Goal: Task Accomplishment & Management: Manage account settings

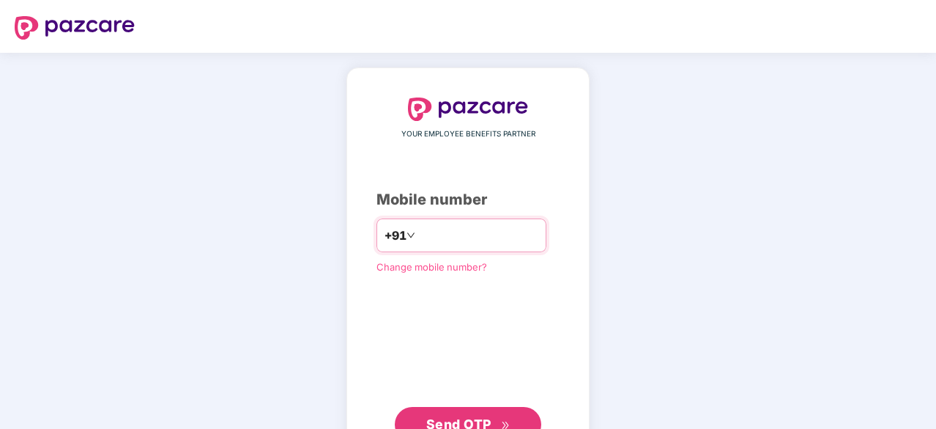
click at [435, 243] on input "number" at bounding box center [478, 234] width 120 height 23
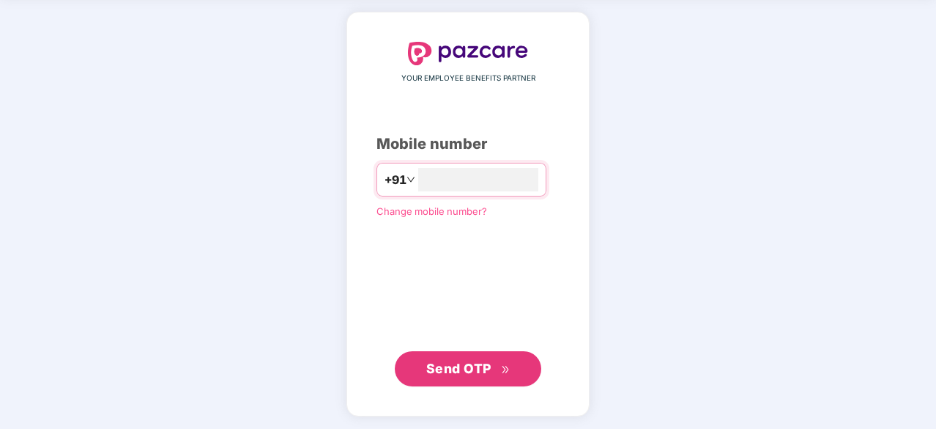
type input "**********"
click at [511, 351] on button "Send OTP" at bounding box center [468, 368] width 147 height 35
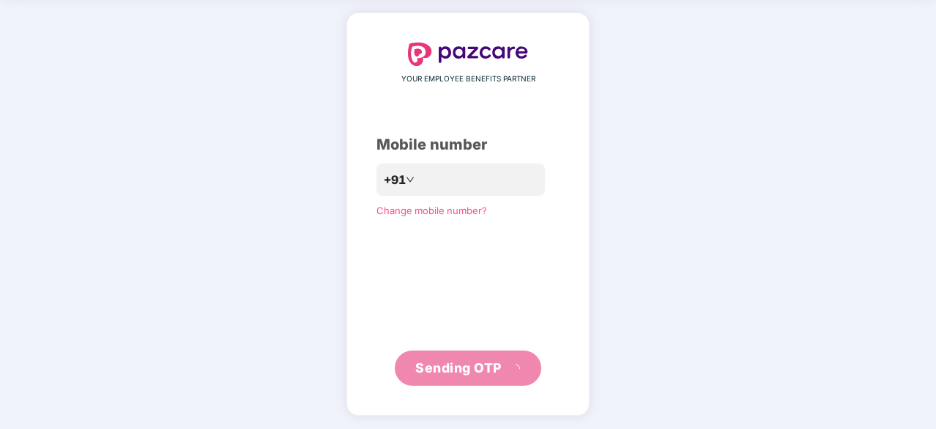
scroll to position [48, 0]
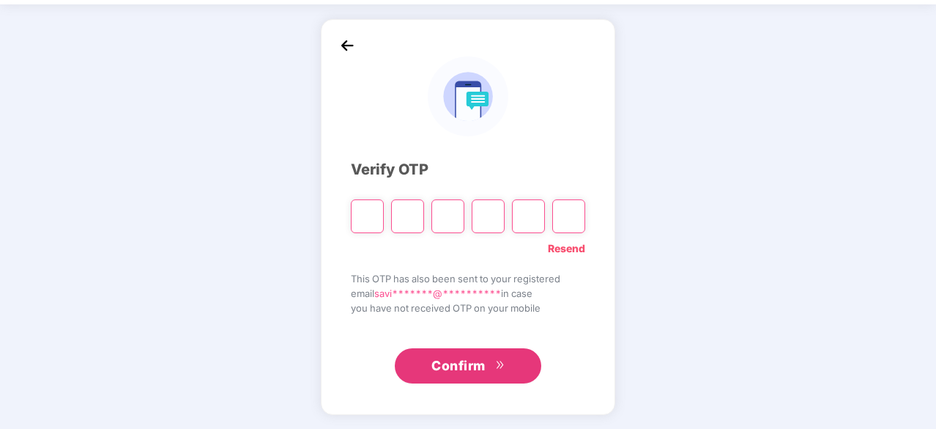
type input "*"
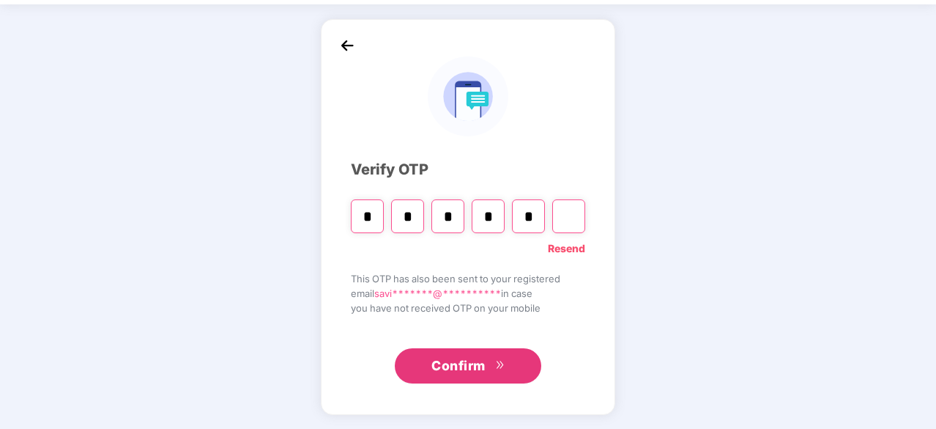
type input "*"
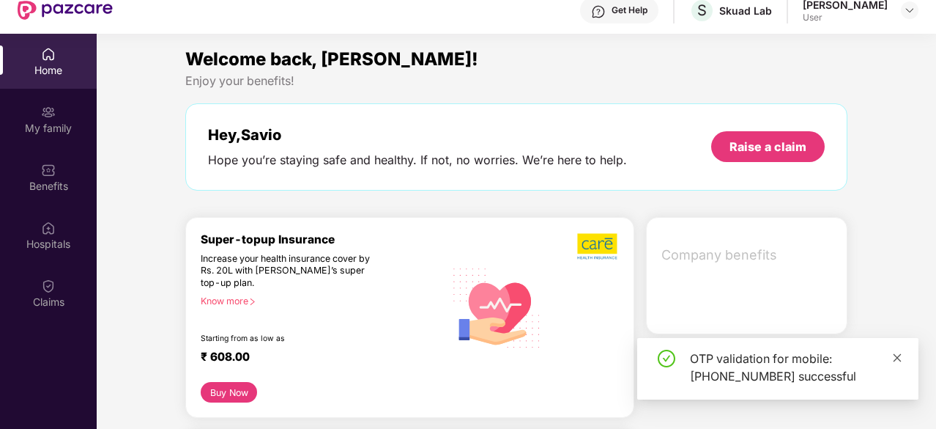
click at [897, 357] on icon "close" at bounding box center [898, 357] width 8 height 8
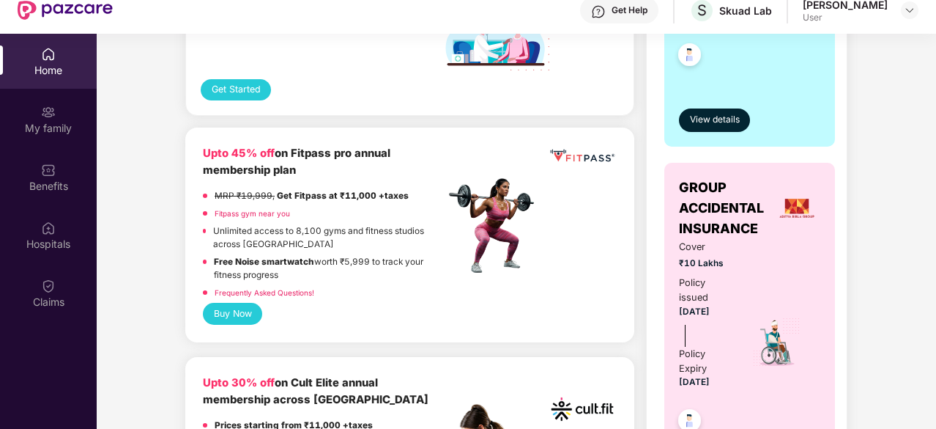
scroll to position [513, 0]
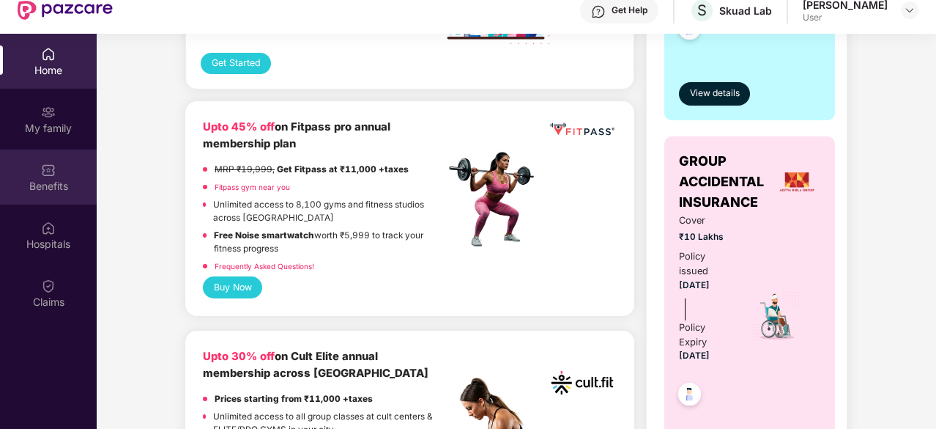
click at [50, 176] on img at bounding box center [48, 170] width 15 height 15
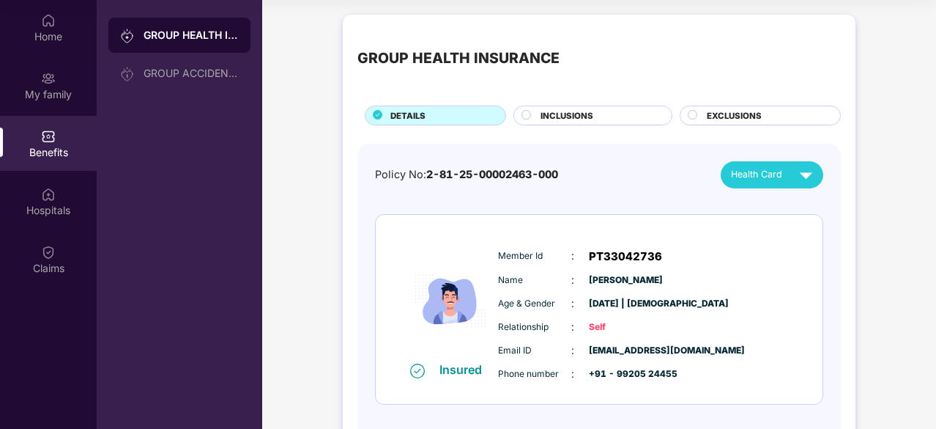
click at [596, 105] on div "INCLUSIONS" at bounding box center [592, 115] width 159 height 20
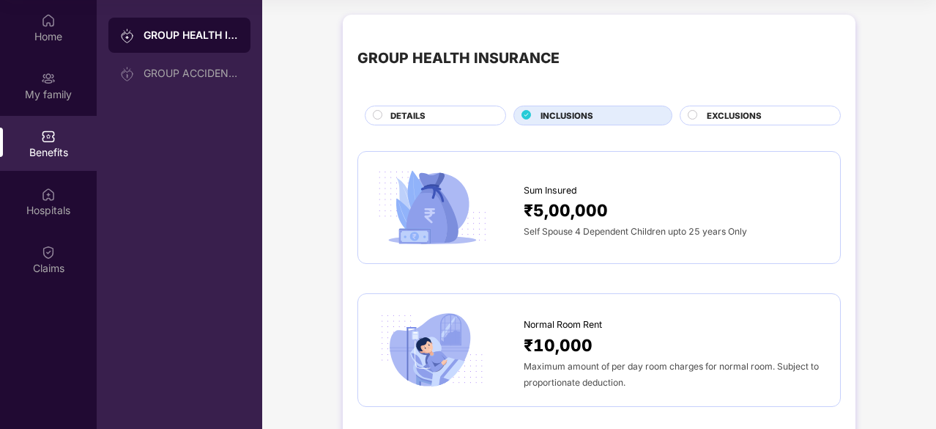
click at [767, 111] on div "EXCLUSIONS" at bounding box center [766, 116] width 133 height 15
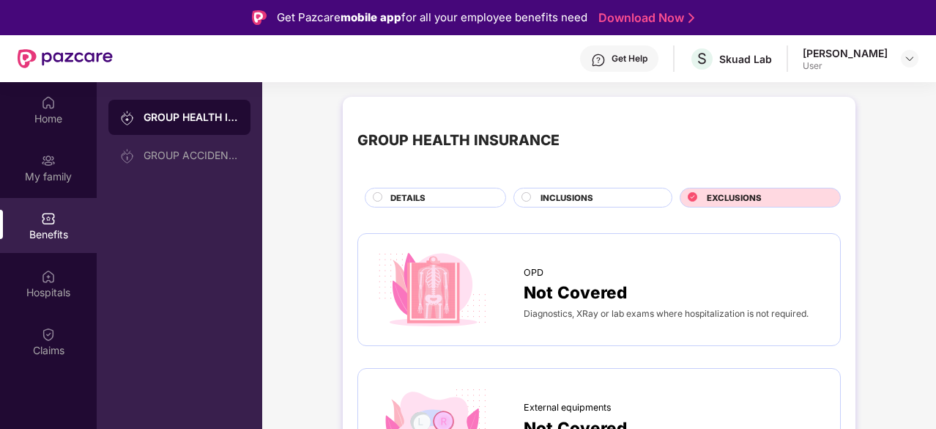
click at [404, 181] on div "GROUP HEALTH INSURANCE DETAILS INCLUSIONS EXCLUSIONS" at bounding box center [598, 159] width 483 height 96
click at [405, 196] on span "DETAILS" at bounding box center [407, 197] width 35 height 13
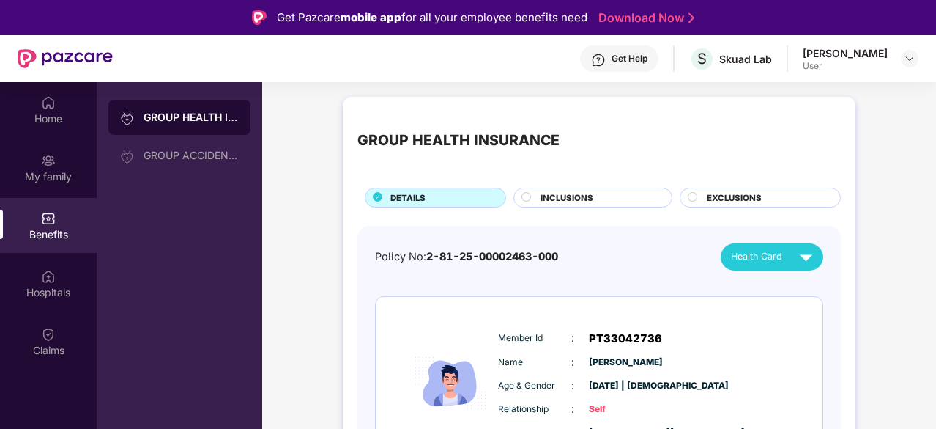
drag, startPoint x: 329, startPoint y: 18, endPoint x: 586, endPoint y: 20, distance: 257.1
click at [586, 20] on div "Get Pazcare mobile app for all your employee benefits need" at bounding box center [432, 18] width 311 height 18
click at [62, 169] on div "My family" at bounding box center [48, 176] width 97 height 15
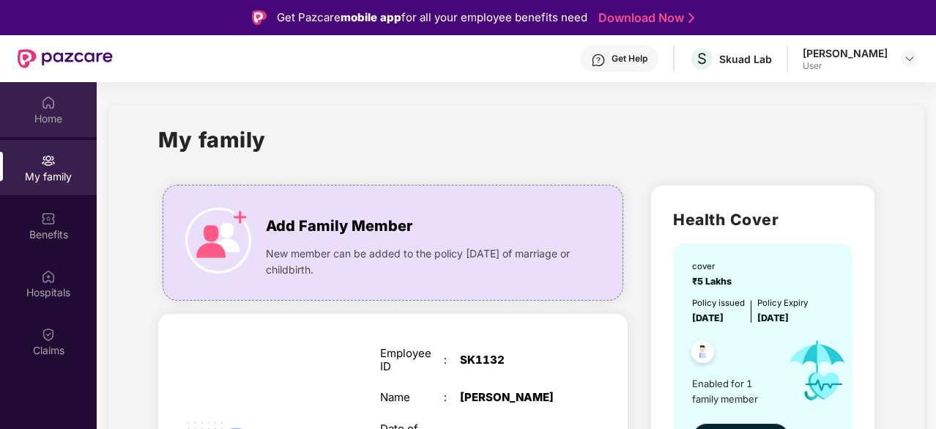
click at [60, 118] on div "Home" at bounding box center [48, 118] width 97 height 15
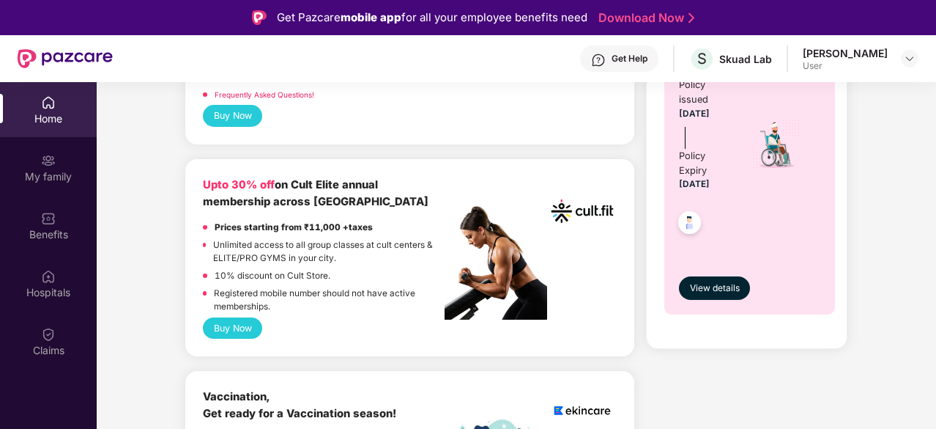
scroll to position [293, 0]
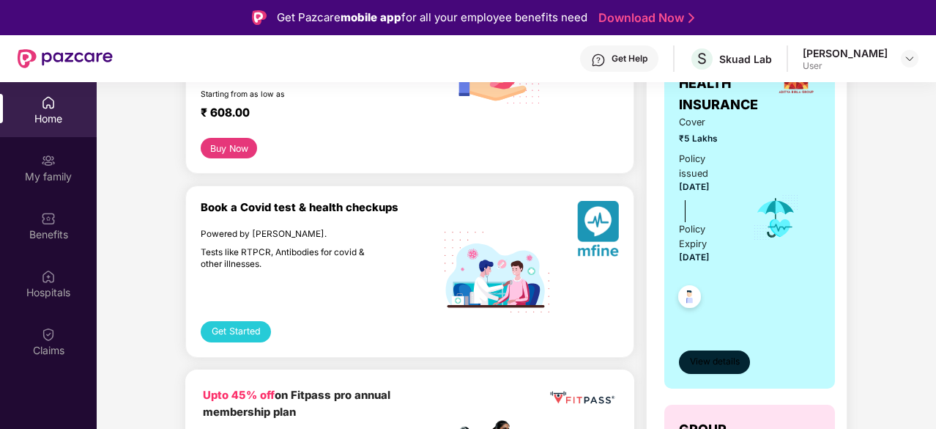
click at [700, 355] on span "View details" at bounding box center [715, 362] width 50 height 14
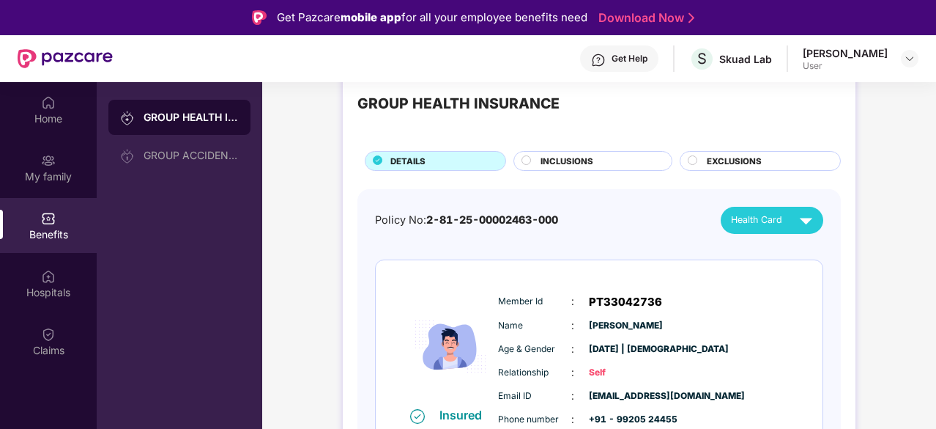
scroll to position [65, 0]
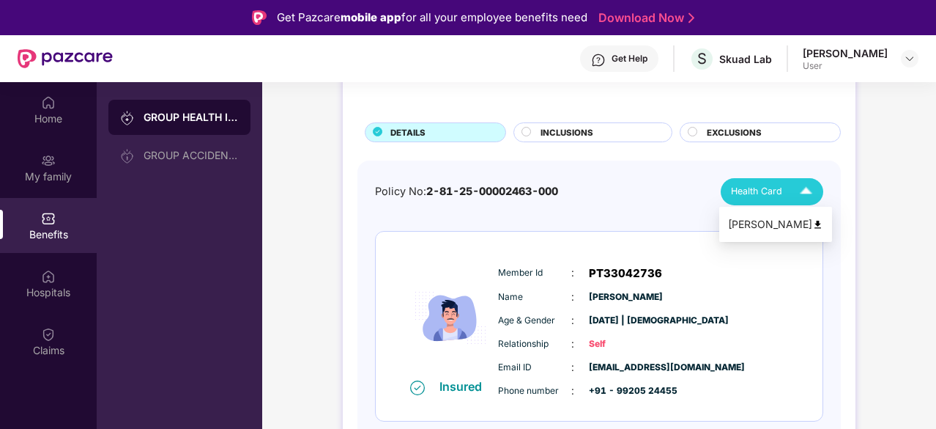
click at [784, 186] on div "Health Card" at bounding box center [775, 192] width 88 height 26
click at [804, 194] on img at bounding box center [806, 192] width 26 height 26
click at [812, 225] on img at bounding box center [817, 224] width 11 height 11
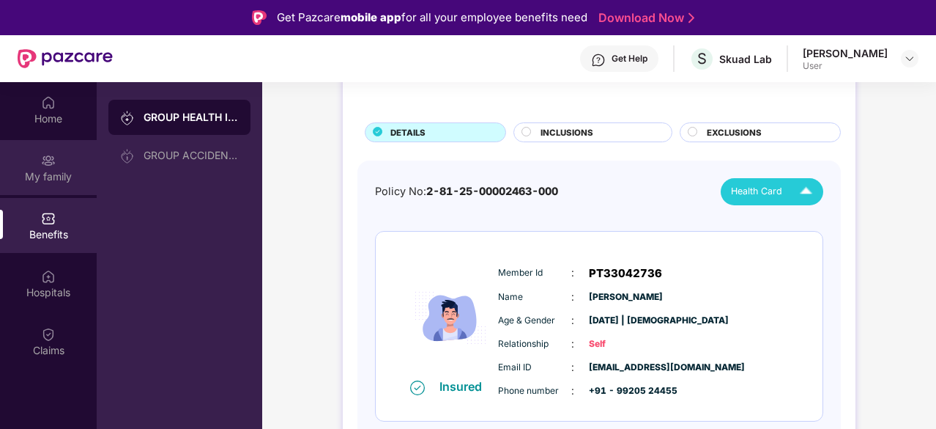
click at [70, 159] on div "My family" at bounding box center [48, 167] width 97 height 55
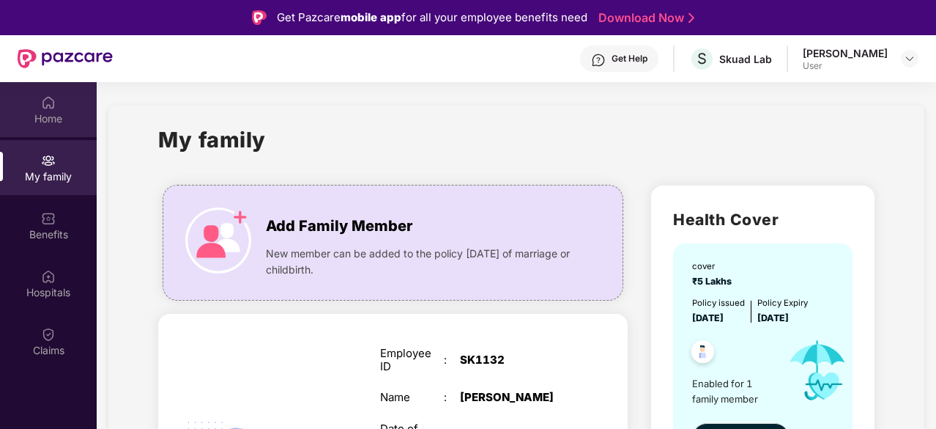
click at [49, 116] on div "Home" at bounding box center [48, 118] width 97 height 15
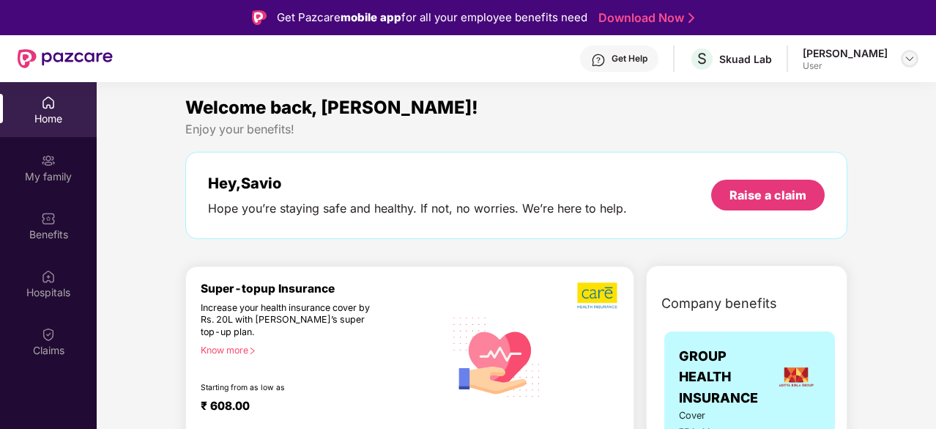
click at [902, 59] on div at bounding box center [910, 59] width 18 height 18
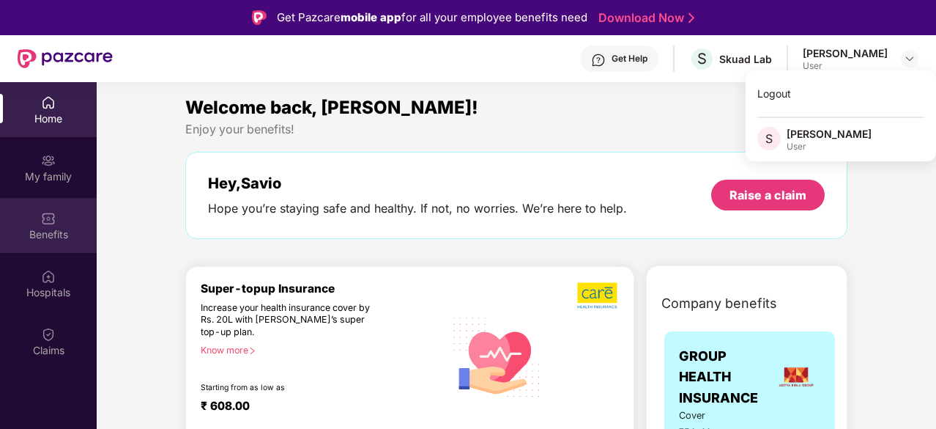
click at [62, 217] on div "Benefits" at bounding box center [48, 225] width 97 height 55
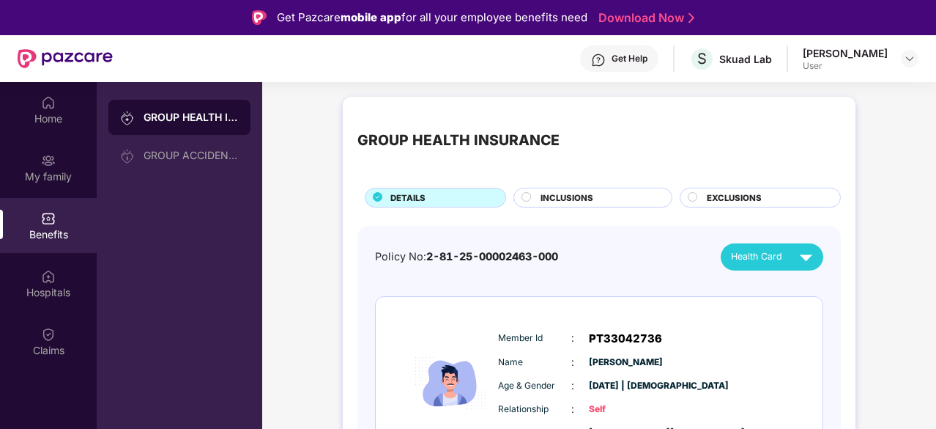
click at [586, 204] on div "INCLUSIONS" at bounding box center [598, 198] width 131 height 15
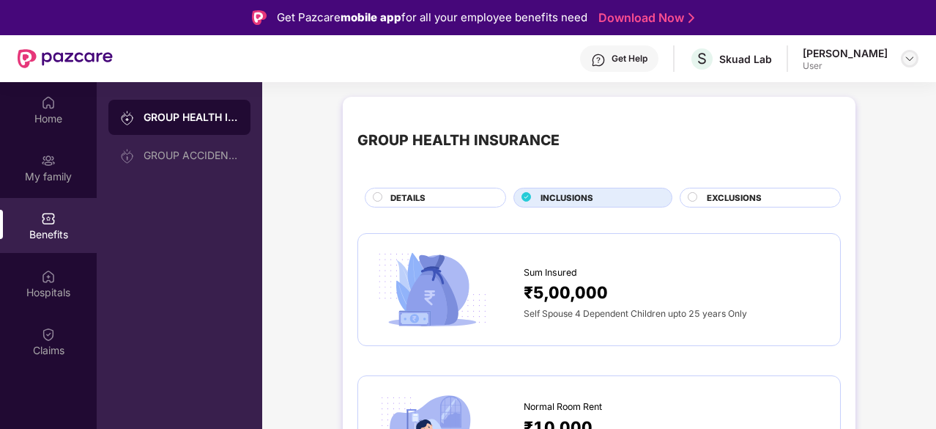
click at [909, 51] on div at bounding box center [910, 59] width 18 height 18
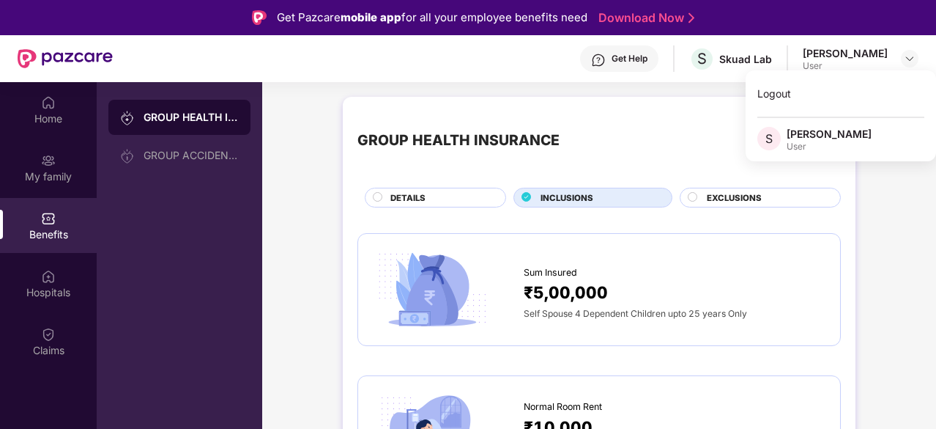
click at [812, 147] on div "User" at bounding box center [829, 147] width 85 height 12
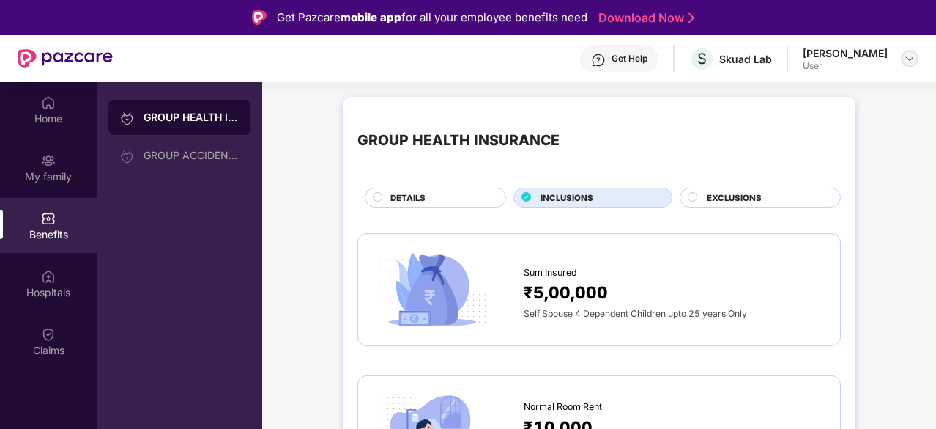
click at [913, 55] on img at bounding box center [910, 59] width 12 height 12
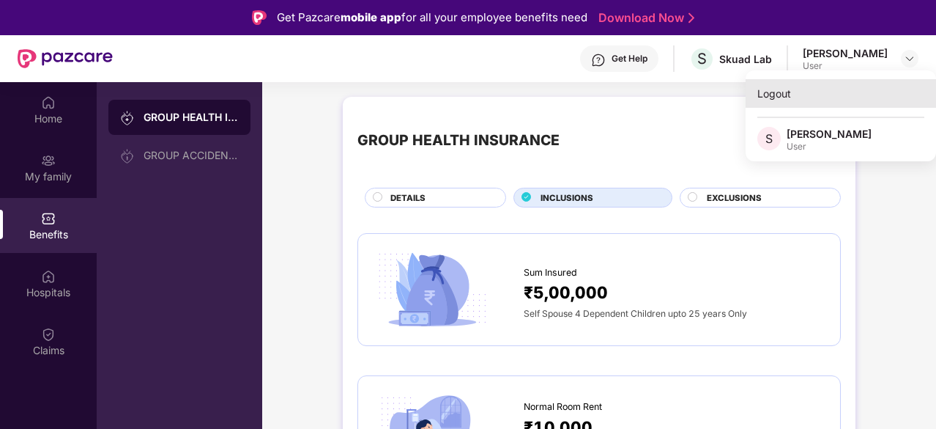
click at [817, 90] on div "Logout" at bounding box center [841, 93] width 190 height 29
